Goal: Find specific page/section: Find specific page/section

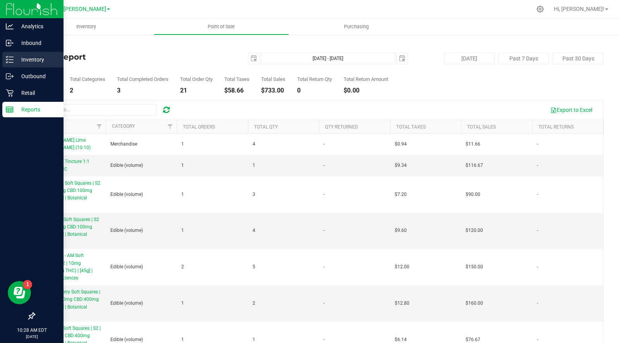
click at [20, 58] on p "Inventory" at bounding box center [37, 59] width 46 height 9
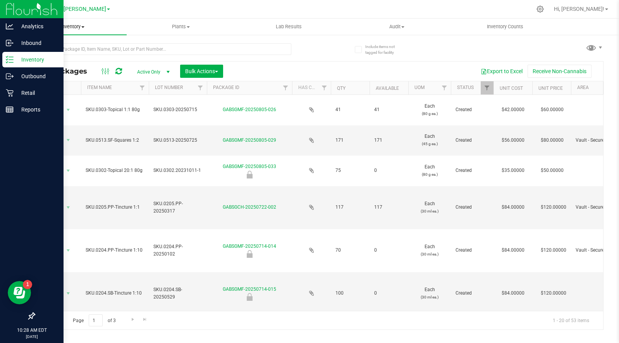
click at [75, 27] on span "Inventory" at bounding box center [73, 26] width 108 height 7
click at [68, 54] on span "All inventory" at bounding box center [45, 56] width 52 height 7
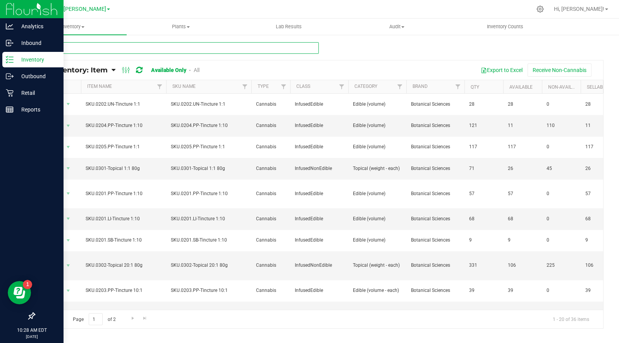
click at [93, 50] on input "text" at bounding box center [176, 48] width 285 height 12
type input "lemonade"
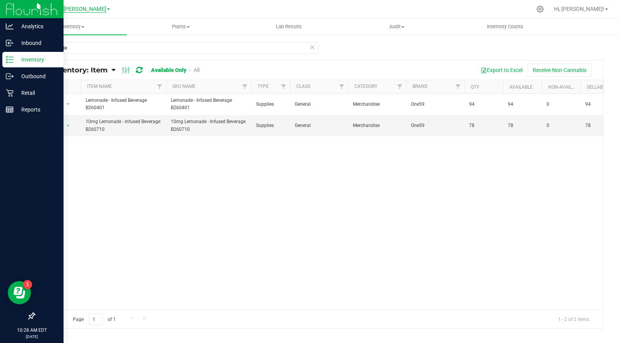
click at [94, 10] on span "GA1 - [PERSON_NAME]" at bounding box center [77, 9] width 58 height 7
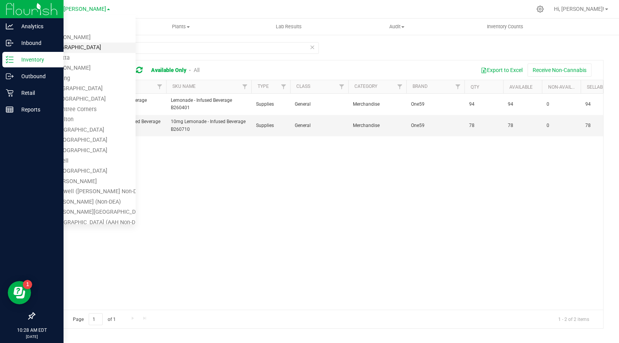
click at [76, 47] on link "GA2 - [GEOGRAPHIC_DATA]" at bounding box center [78, 48] width 113 height 10
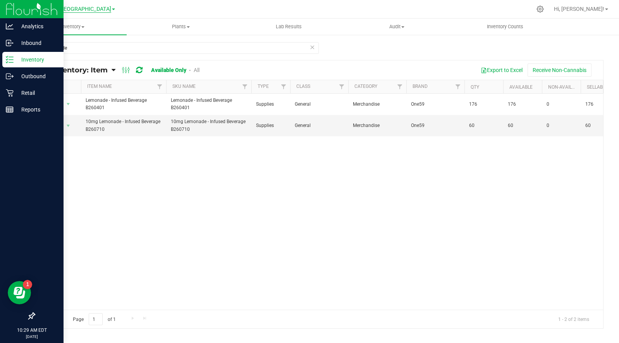
click at [79, 7] on span "GA2 - [GEOGRAPHIC_DATA]" at bounding box center [77, 9] width 68 height 7
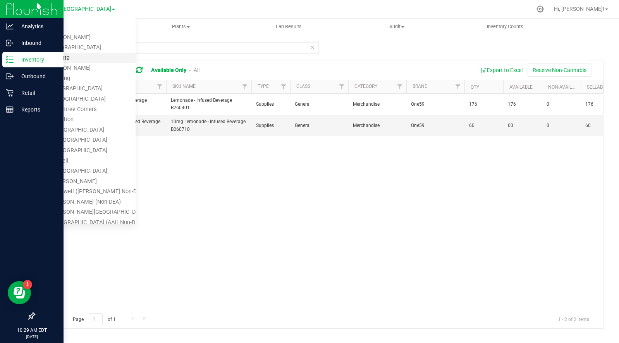
click at [65, 58] on link "GA3 - Marietta" at bounding box center [78, 58] width 113 height 10
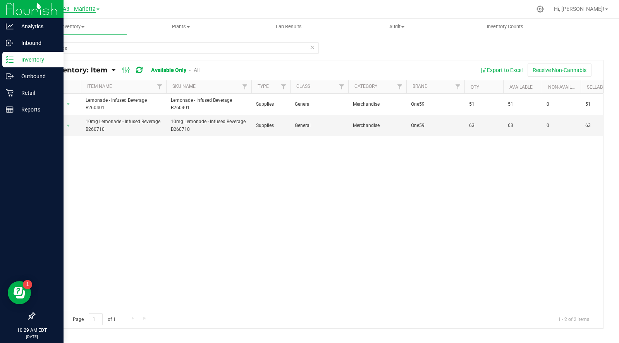
click at [80, 9] on span "GA3 - Marietta" at bounding box center [77, 9] width 37 height 7
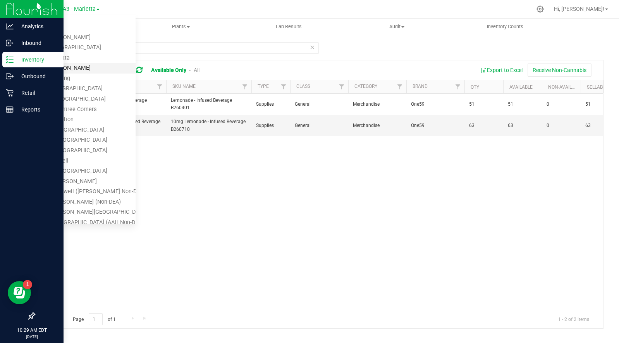
click at [66, 67] on link "GA4 - [PERSON_NAME]" at bounding box center [78, 68] width 113 height 10
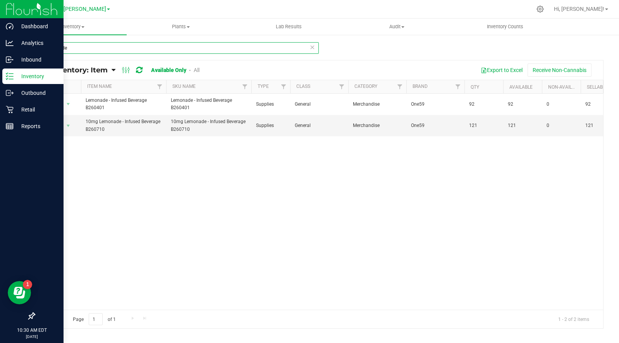
click at [83, 47] on input "lemonade" at bounding box center [176, 48] width 285 height 12
type input "black cherry"
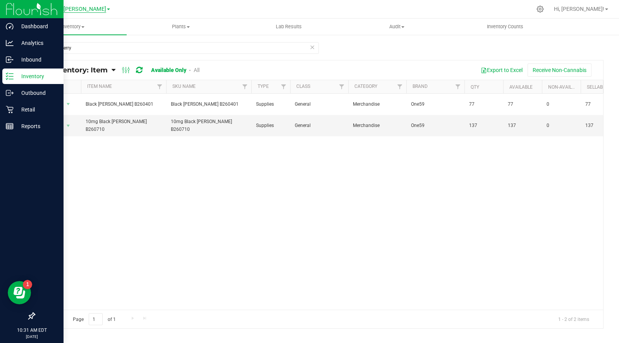
click at [81, 9] on span "GA4 - [PERSON_NAME]" at bounding box center [77, 9] width 58 height 7
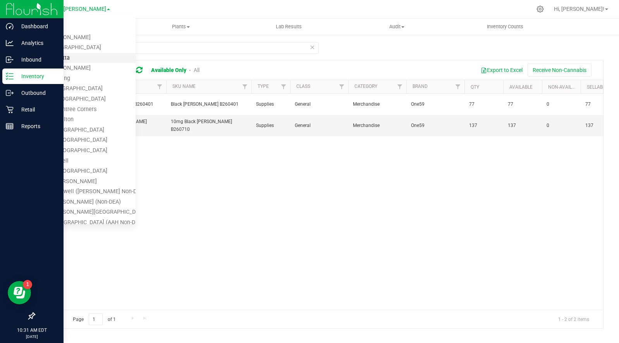
click at [75, 55] on link "GA3 - Marietta" at bounding box center [78, 58] width 113 height 10
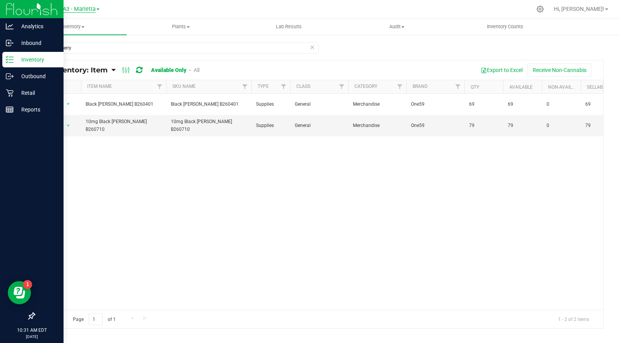
click at [84, 9] on span "GA3 - Marietta" at bounding box center [77, 9] width 37 height 7
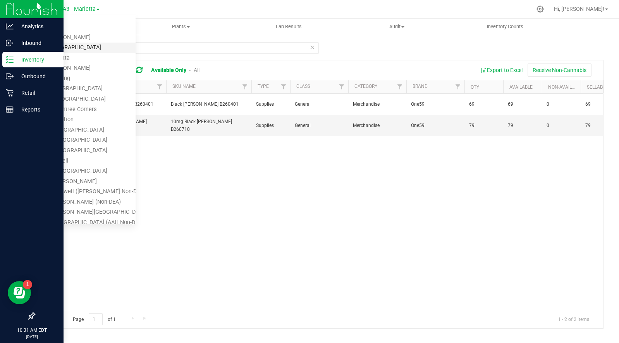
click at [66, 48] on link "GA2 - [GEOGRAPHIC_DATA]" at bounding box center [78, 48] width 113 height 10
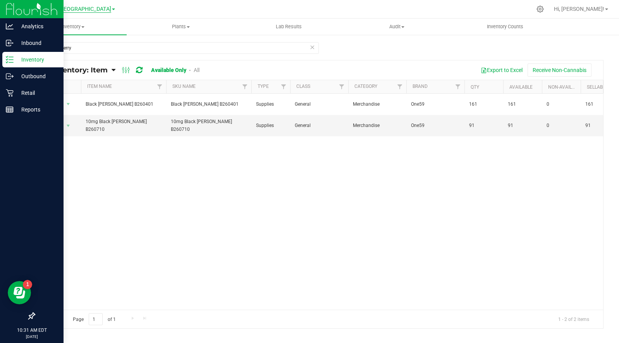
click at [81, 8] on span "GA2 - [GEOGRAPHIC_DATA]" at bounding box center [77, 9] width 68 height 7
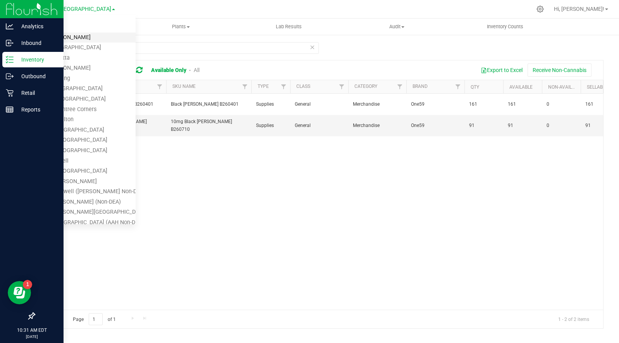
click at [71, 36] on link "GA1 - [PERSON_NAME]" at bounding box center [78, 38] width 113 height 10
